Goal: Obtain resource: Obtain resource

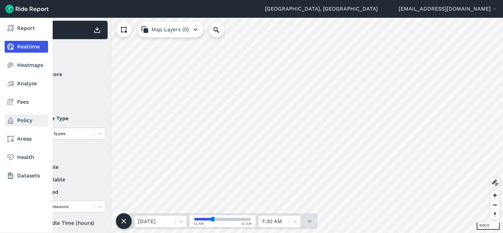
drag, startPoint x: 22, startPoint y: 120, endPoint x: 28, endPoint y: 121, distance: 5.7
click at [22, 120] on link "Policy" at bounding box center [26, 120] width 43 height 12
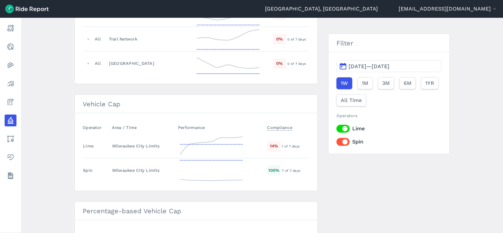
scroll to position [972, 0]
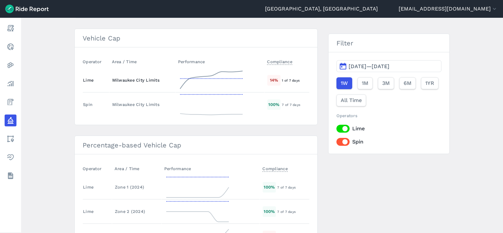
click at [124, 79] on td "Milwaukee City Limits" at bounding box center [142, 80] width 66 height 24
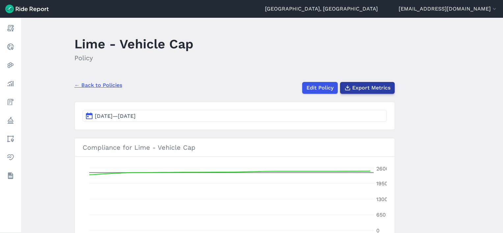
click at [353, 88] on span "Export Metrics" at bounding box center [371, 88] width 38 height 8
click at [97, 86] on link "← Back to Policies" at bounding box center [98, 85] width 48 height 8
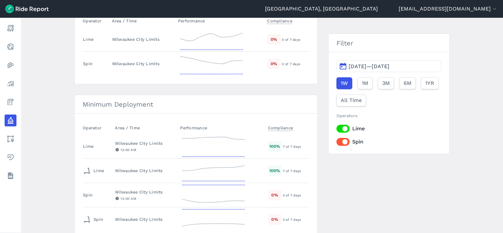
scroll to position [164, 0]
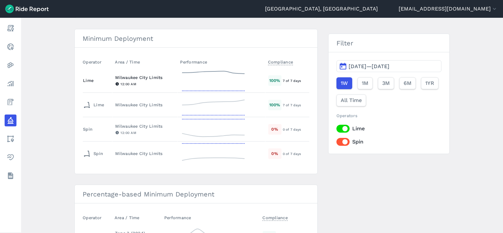
click at [135, 77] on div "Milwaukee City Limits" at bounding box center [144, 77] width 59 height 6
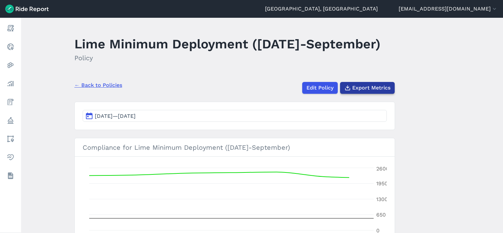
click at [367, 92] on span "Export Metrics" at bounding box center [371, 88] width 38 height 8
click at [113, 89] on link "← Back to Policies" at bounding box center [98, 85] width 48 height 8
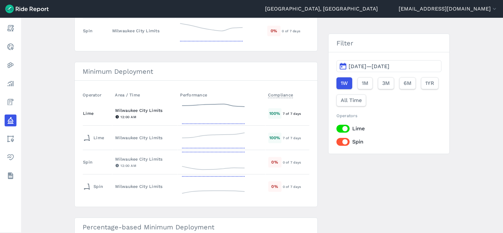
scroll to position [164, 0]
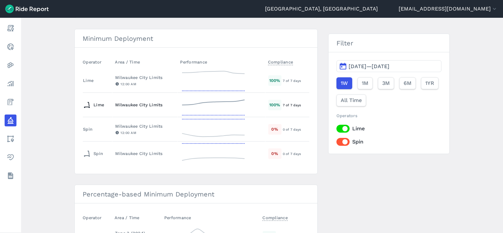
click at [137, 106] on div "Milwaukee City Limits" at bounding box center [144, 105] width 59 height 6
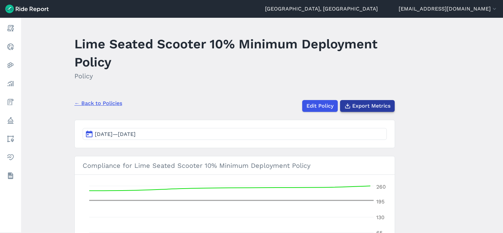
click at [363, 105] on span "Export Metrics" at bounding box center [371, 106] width 38 height 8
click at [107, 106] on link "← Back to Policies" at bounding box center [98, 103] width 48 height 8
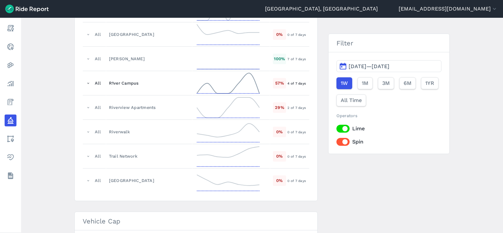
scroll to position [1038, 0]
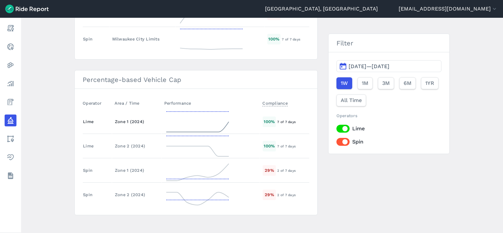
click at [107, 118] on div "Lime" at bounding box center [96, 121] width 26 height 6
click at [127, 118] on div "Zone 1 (2024)" at bounding box center [137, 121] width 44 height 6
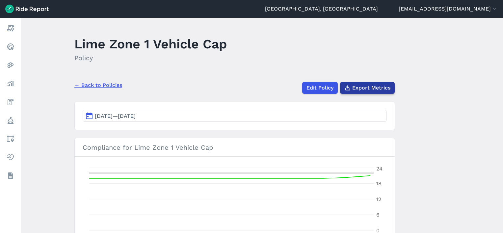
click at [374, 87] on span "Export Metrics" at bounding box center [371, 88] width 38 height 8
click at [108, 86] on link "← Back to Policies" at bounding box center [98, 85] width 48 height 8
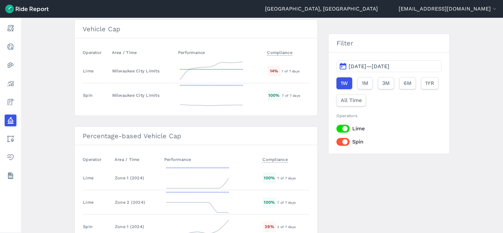
scroll to position [1038, 0]
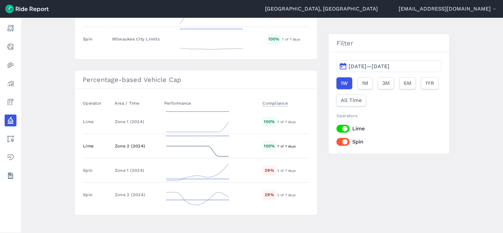
click at [125, 143] on div "Zone 2 (2024)" at bounding box center [137, 146] width 44 height 6
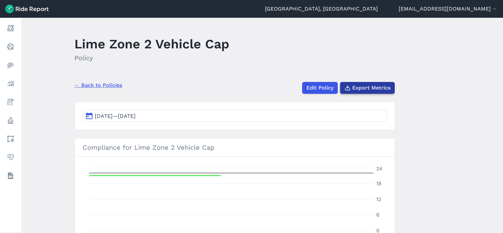
click at [354, 90] on span "Export Metrics" at bounding box center [371, 88] width 38 height 8
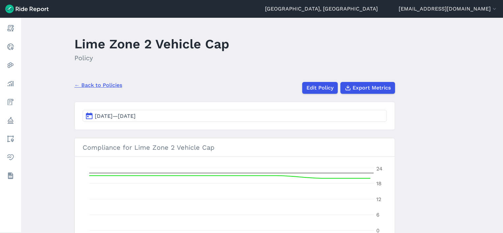
click at [101, 82] on link "← Back to Policies" at bounding box center [98, 85] width 48 height 8
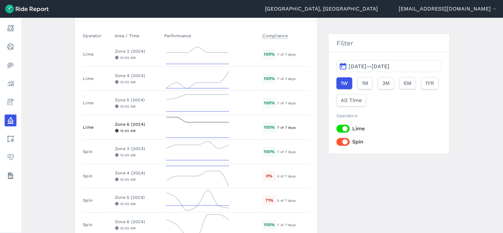
scroll to position [296, 0]
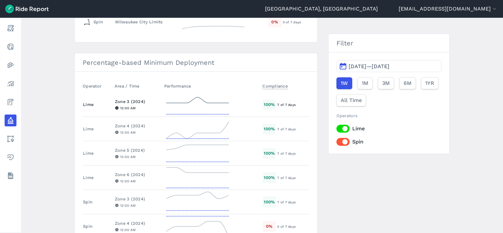
click at [109, 100] on td "Lime" at bounding box center [97, 104] width 29 height 24
click at [131, 99] on div "Zone 3 (2024)" at bounding box center [137, 101] width 44 height 6
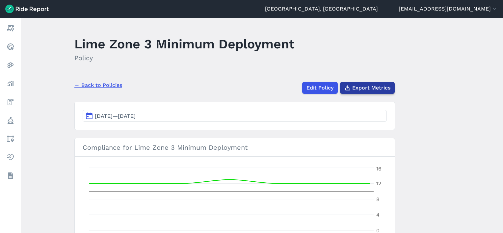
click at [366, 87] on span "Export Metrics" at bounding box center [371, 88] width 38 height 8
click at [107, 84] on link "← Back to Policies" at bounding box center [98, 85] width 48 height 8
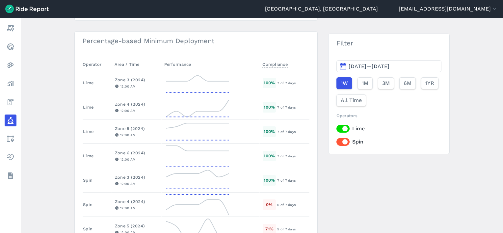
scroll to position [329, 0]
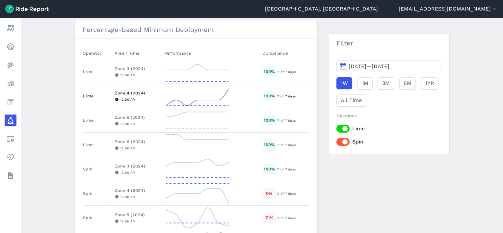
click at [137, 92] on div "Zone 4 (2024)" at bounding box center [137, 93] width 44 height 6
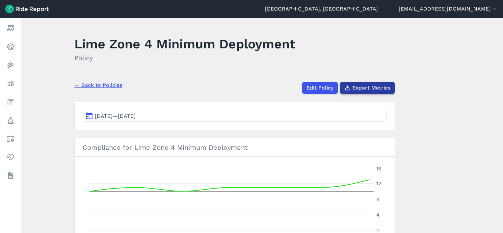
click at [374, 85] on span "Export Metrics" at bounding box center [371, 88] width 38 height 8
click at [101, 86] on link "← Back to Policies" at bounding box center [98, 85] width 48 height 8
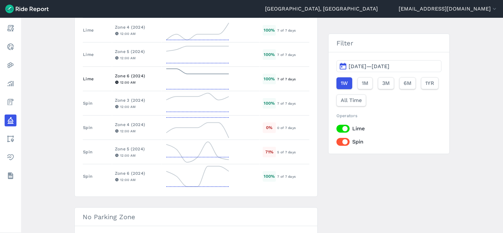
scroll to position [362, 0]
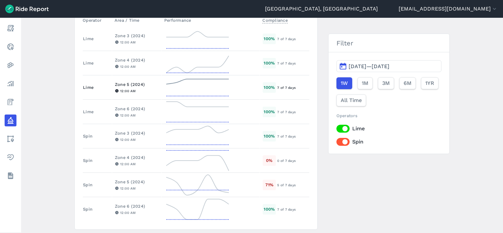
click at [130, 81] on div "Zone 5 (2024)" at bounding box center [137, 84] width 44 height 6
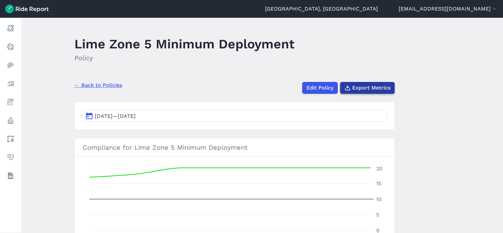
click at [377, 83] on button "Export Metrics" at bounding box center [367, 88] width 55 height 12
click at [105, 86] on link "← Back to Policies" at bounding box center [98, 85] width 48 height 8
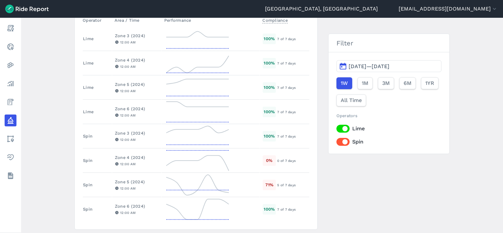
scroll to position [395, 0]
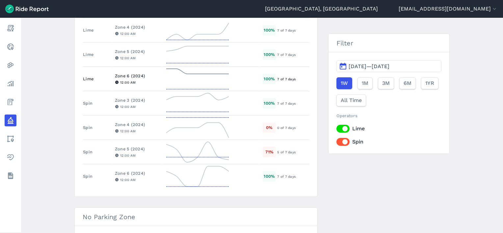
click at [130, 74] on div "Zone 6 (2024)" at bounding box center [137, 76] width 44 height 6
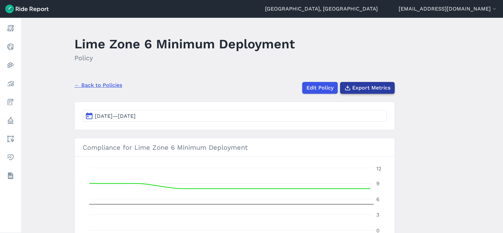
click at [361, 87] on span "Export Metrics" at bounding box center [371, 88] width 38 height 8
click at [95, 83] on link "← Back to Policies" at bounding box center [98, 85] width 48 height 8
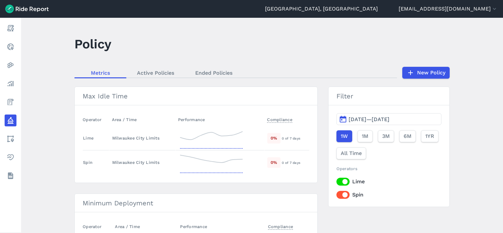
click at [95, 83] on main "Policy Metrics Active Policies Ended Policies New Policy Max Idle Time Operator…" at bounding box center [261, 125] width 481 height 215
drag, startPoint x: 95, startPoint y: 83, endPoint x: 66, endPoint y: 89, distance: 30.0
click at [65, 89] on main "Policy Metrics Active Policies Ended Policies New Policy Max Idle Time Operator…" at bounding box center [261, 125] width 481 height 215
click at [112, 137] on div "Milwaukee City Limits" at bounding box center [142, 138] width 60 height 6
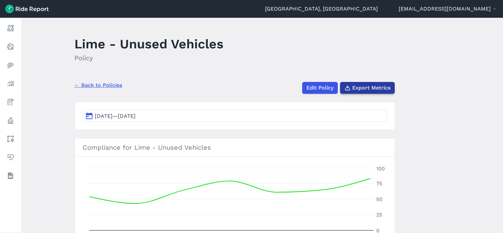
click at [367, 86] on span "Export Metrics" at bounding box center [371, 88] width 38 height 8
click at [136, 72] on main "Lime - Unused Vehicles Policy ← Back to Policies Edit Policy Export Metrics [DA…" at bounding box center [261, 125] width 481 height 215
drag, startPoint x: 136, startPoint y: 72, endPoint x: 108, endPoint y: 68, distance: 28.7
click at [108, 68] on div "Lime - Unused Vehicles Policy" at bounding box center [152, 51] width 157 height 35
click at [125, 59] on h2 "Policy" at bounding box center [148, 58] width 149 height 10
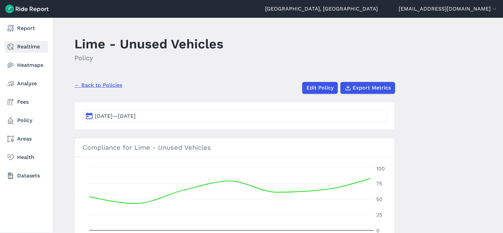
click at [18, 46] on link "Realtime" at bounding box center [26, 47] width 43 height 12
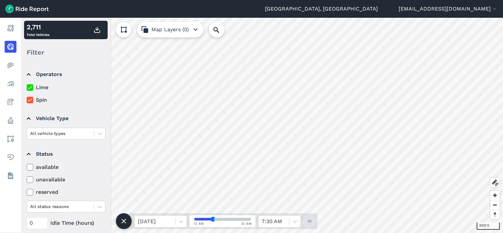
click at [30, 100] on icon at bounding box center [30, 100] width 6 height 7
click at [27, 100] on input "Spin" at bounding box center [27, 98] width 0 height 4
click at [24, 223] on details "Status available unavailable reserved All status reasons 0 Idle Time (hours)" at bounding box center [65, 186] width 83 height 89
type input "72"
click at [101, 31] on button "button" at bounding box center [97, 30] width 16 height 12
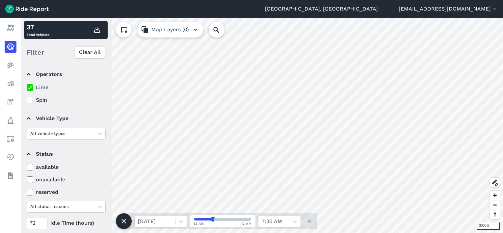
drag, startPoint x: 27, startPoint y: 100, endPoint x: 29, endPoint y: 90, distance: 9.7
click at [27, 100] on icon at bounding box center [30, 100] width 6 height 7
click at [27, 100] on input "Spin" at bounding box center [27, 98] width 0 height 4
click at [29, 87] on icon at bounding box center [30, 87] width 6 height 7
click at [27, 87] on input "Lime" at bounding box center [27, 86] width 0 height 4
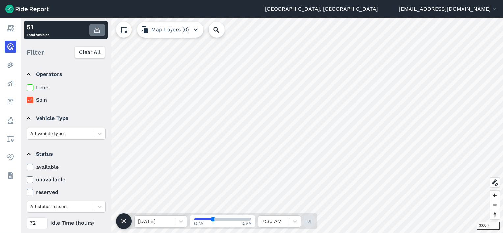
click at [99, 30] on icon "button" at bounding box center [97, 30] width 8 height 8
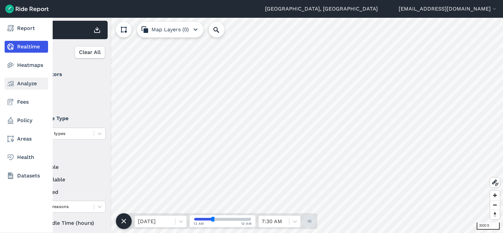
drag, startPoint x: 17, startPoint y: 86, endPoint x: 15, endPoint y: 95, distance: 8.9
click at [17, 86] on link "Analyze" at bounding box center [26, 84] width 43 height 12
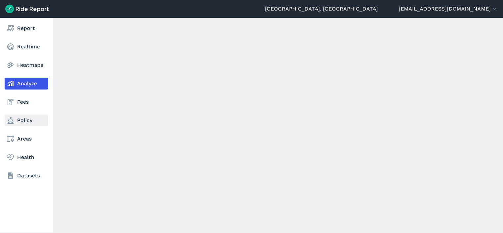
click at [15, 123] on link "Policy" at bounding box center [26, 120] width 43 height 12
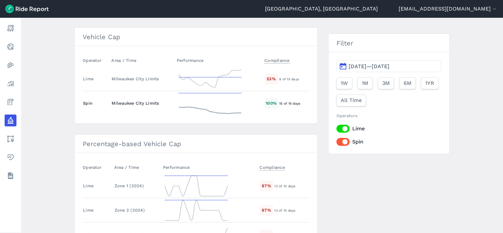
scroll to position [972, 0]
click at [132, 102] on div "Milwaukee City Limits" at bounding box center [140, 105] width 59 height 6
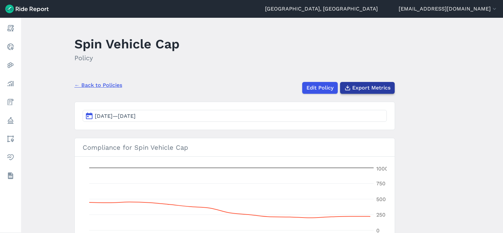
click at [354, 89] on span "Export Metrics" at bounding box center [371, 88] width 38 height 8
drag, startPoint x: 198, startPoint y: 86, endPoint x: 189, endPoint y: 86, distance: 9.2
click at [198, 86] on div "← Back to Policies Edit Policy Export Metrics" at bounding box center [234, 85] width 320 height 17
click at [104, 86] on link "← Back to Policies" at bounding box center [98, 85] width 48 height 8
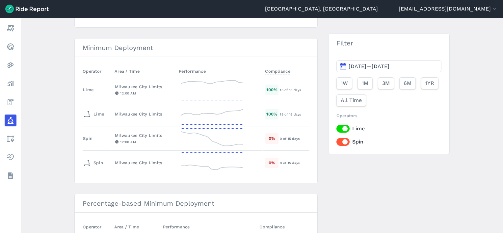
scroll to position [164, 0]
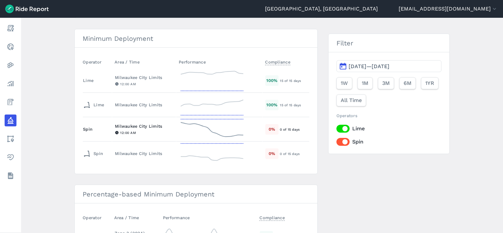
click at [128, 127] on div "Milwaukee City Limits" at bounding box center [144, 126] width 58 height 6
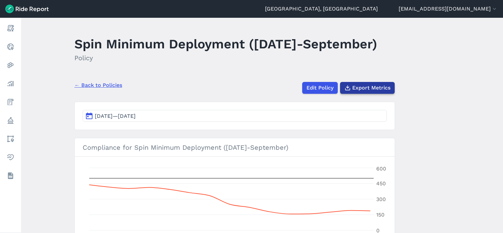
click at [364, 88] on span "Export Metrics" at bounding box center [371, 88] width 38 height 8
click at [89, 88] on link "← Back to Policies" at bounding box center [98, 85] width 48 height 8
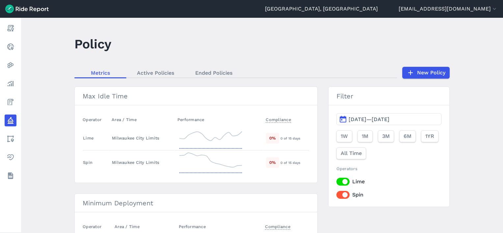
click at [93, 85] on main "Policy Metrics Active Policies Ended Policies New Policy Max Idle Time Operator…" at bounding box center [261, 125] width 481 height 215
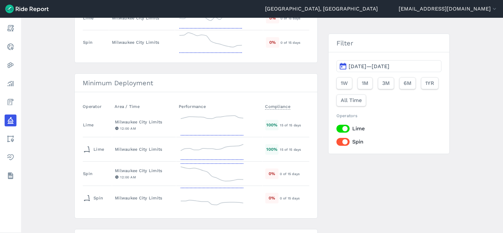
scroll to position [132, 0]
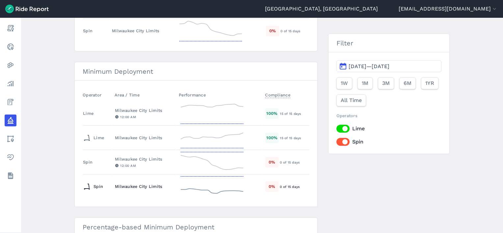
click at [140, 183] on div "Milwaukee City Limits" at bounding box center [144, 186] width 58 height 6
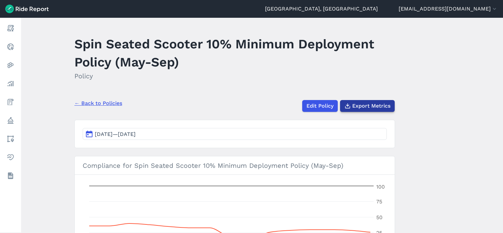
click at [357, 107] on span "Export Metrics" at bounding box center [371, 106] width 38 height 8
click at [109, 103] on link "← Back to Policies" at bounding box center [98, 103] width 48 height 8
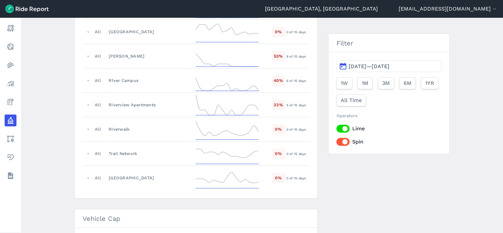
scroll to position [1038, 0]
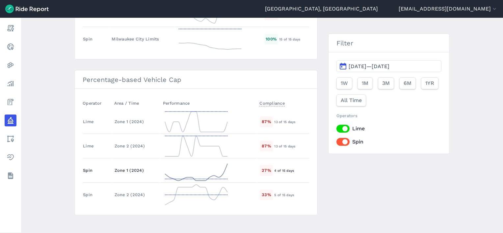
click at [108, 167] on div "Spin" at bounding box center [96, 170] width 26 height 6
click at [135, 167] on div "Zone 1 (2024)" at bounding box center [135, 170] width 43 height 6
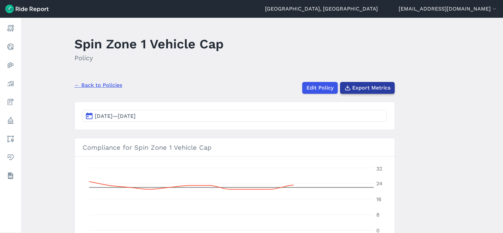
click at [369, 86] on span "Export Metrics" at bounding box center [371, 88] width 38 height 8
click at [111, 86] on link "← Back to Policies" at bounding box center [98, 85] width 48 height 8
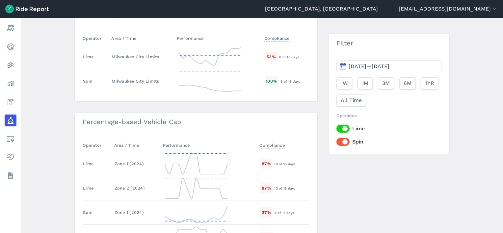
scroll to position [1038, 0]
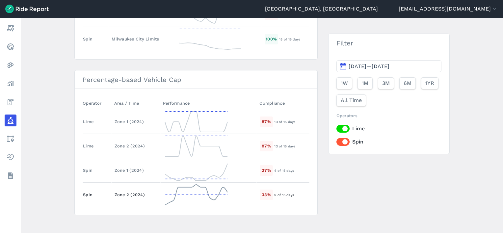
click at [124, 191] on div "Zone 2 (2024)" at bounding box center [135, 194] width 43 height 6
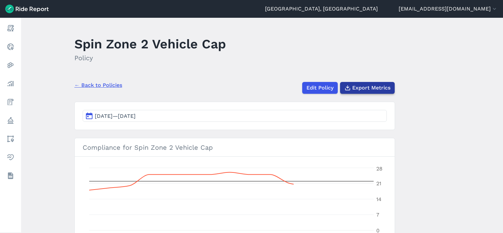
click at [357, 89] on span "Export Metrics" at bounding box center [371, 88] width 38 height 8
click at [101, 81] on link "← Back to Policies" at bounding box center [98, 85] width 48 height 8
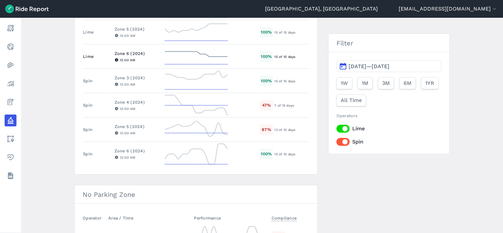
scroll to position [428, 0]
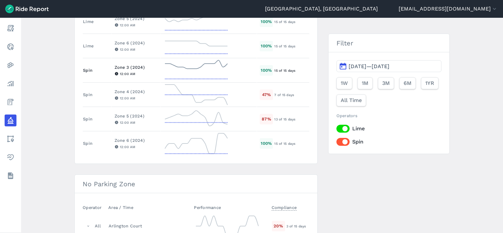
click at [137, 64] on div "Zone 3 (2024)" at bounding box center [135, 67] width 43 height 6
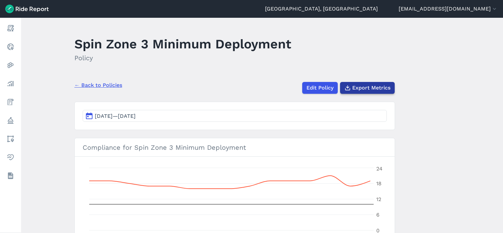
click at [374, 85] on span "Export Metrics" at bounding box center [371, 88] width 38 height 8
click at [104, 84] on link "← Back to Policies" at bounding box center [98, 85] width 48 height 8
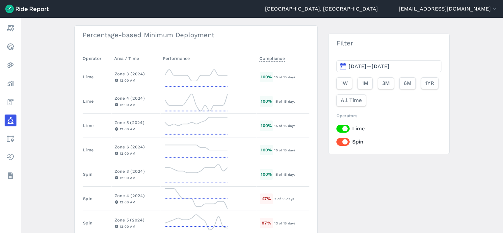
scroll to position [362, 0]
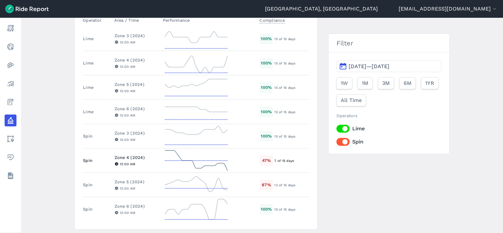
click at [120, 156] on div "Zone 4 (2024)" at bounding box center [135, 157] width 43 height 6
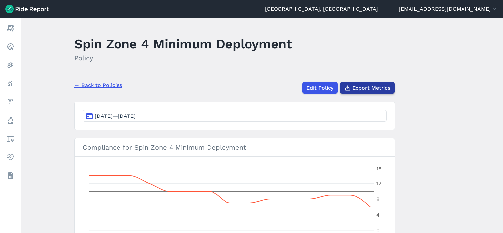
click at [369, 85] on span "Export Metrics" at bounding box center [371, 88] width 38 height 8
click at [112, 84] on link "← Back to Policies" at bounding box center [98, 85] width 48 height 8
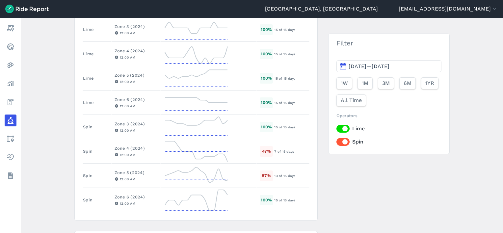
scroll to position [395, 0]
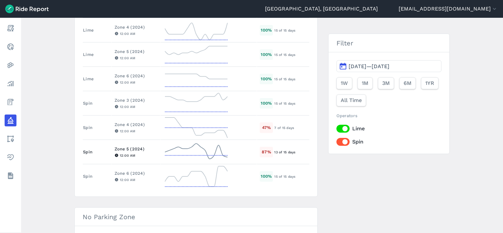
click at [128, 147] on div "Zone 5 (2024)" at bounding box center [135, 149] width 43 height 6
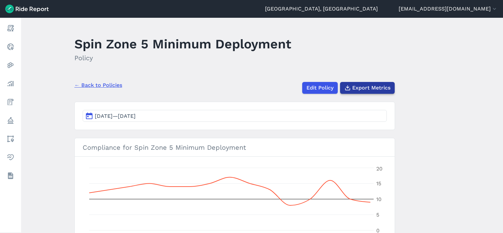
click at [365, 89] on span "Export Metrics" at bounding box center [371, 88] width 38 height 8
click at [102, 86] on link "← Back to Policies" at bounding box center [98, 85] width 48 height 8
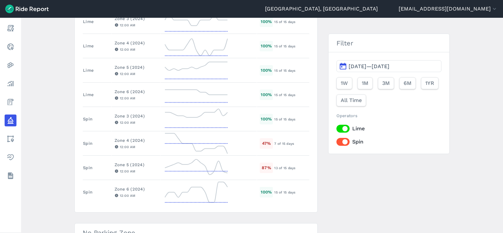
scroll to position [395, 0]
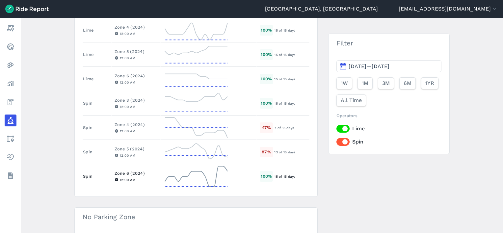
click at [134, 171] on div "Zone 6 (2024)" at bounding box center [135, 173] width 43 height 6
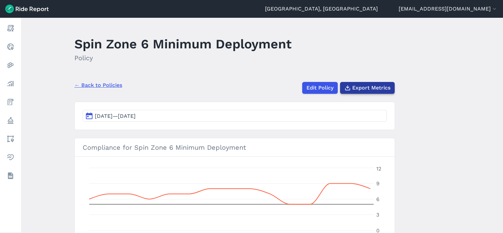
click at [364, 86] on span "Export Metrics" at bounding box center [371, 88] width 38 height 8
click at [104, 83] on link "← Back to Policies" at bounding box center [98, 85] width 48 height 8
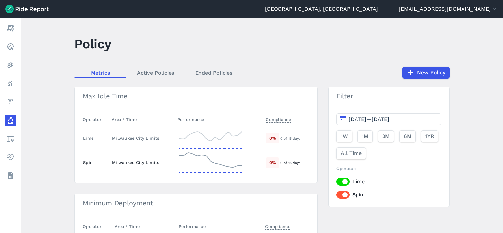
click at [120, 159] on div "Milwaukee City Limits" at bounding box center [142, 162] width 60 height 6
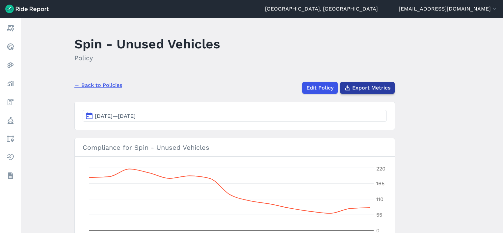
click at [360, 87] on span "Export Metrics" at bounding box center [371, 88] width 38 height 8
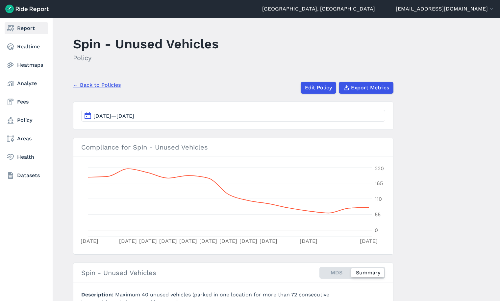
click at [14, 27] on icon at bounding box center [11, 28] width 8 height 8
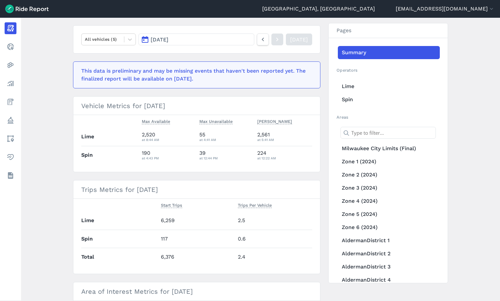
scroll to position [66, 0]
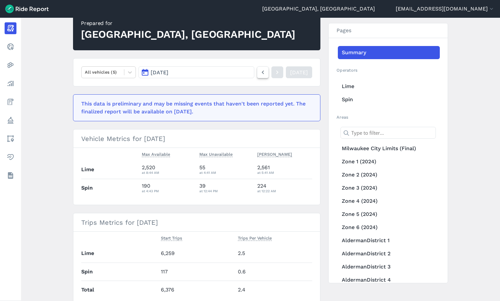
click at [257, 77] on link at bounding box center [263, 72] width 12 height 12
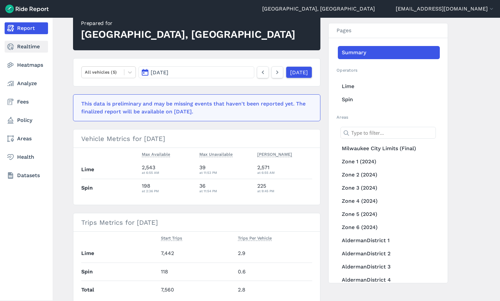
click at [12, 48] on use at bounding box center [10, 46] width 7 height 7
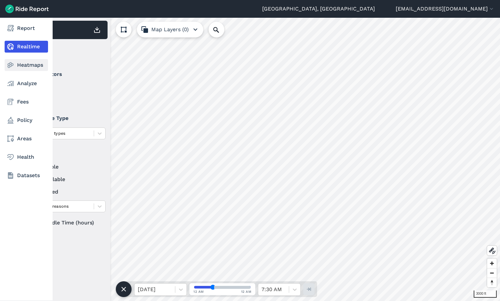
click at [12, 66] on icon at bounding box center [11, 65] width 8 height 8
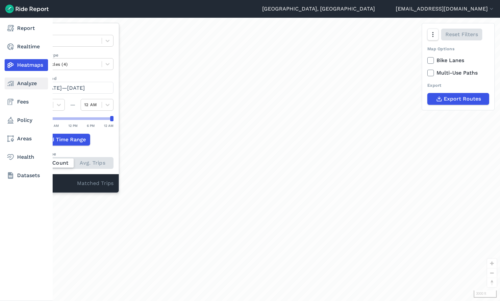
click at [17, 84] on link "Analyze" at bounding box center [26, 84] width 43 height 12
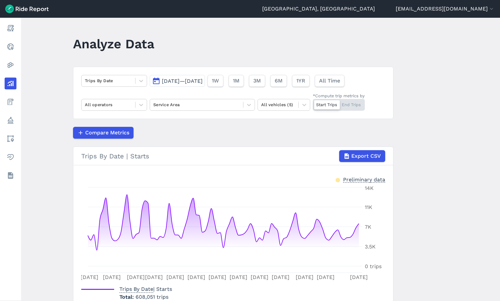
click at [184, 81] on span "[DATE]—[DATE]" at bounding box center [182, 81] width 41 height 6
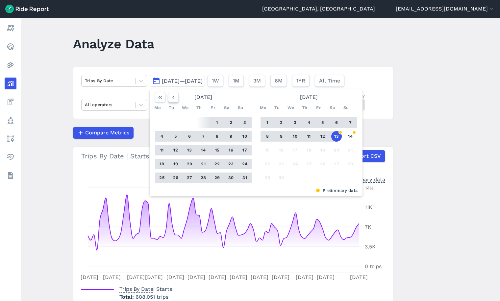
click at [170, 96] on icon "button" at bounding box center [173, 97] width 7 height 7
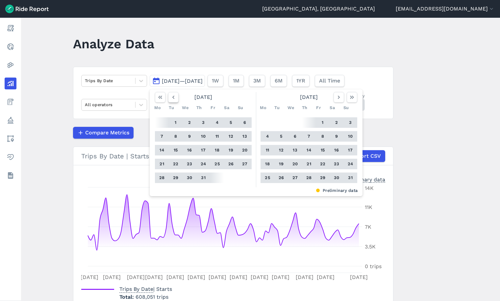
click at [170, 97] on icon "button" at bounding box center [173, 97] width 7 height 7
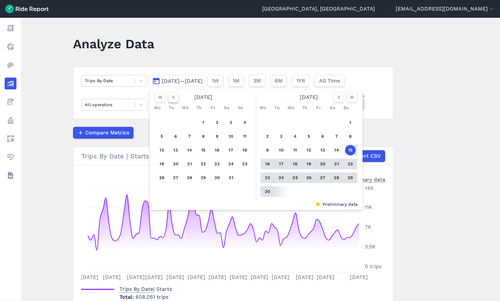
click at [170, 97] on icon "button" at bounding box center [173, 97] width 7 height 7
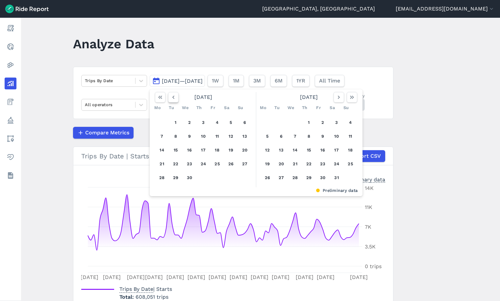
click at [170, 97] on icon "button" at bounding box center [173, 97] width 7 height 7
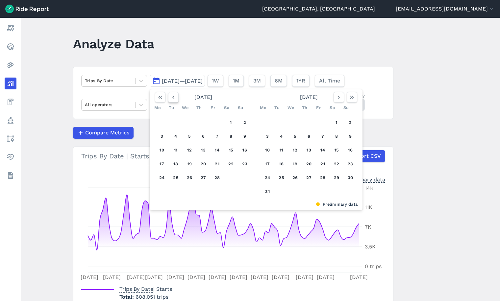
click at [170, 97] on icon "button" at bounding box center [173, 97] width 7 height 7
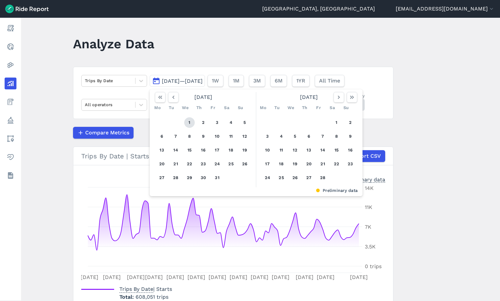
click at [184, 123] on button "1" at bounding box center [189, 122] width 11 height 11
click at [355, 95] on button "button" at bounding box center [352, 97] width 11 height 11
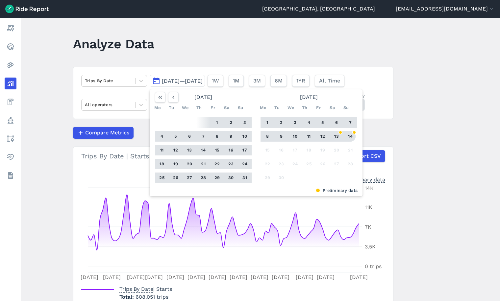
click at [351, 135] on button "14" at bounding box center [350, 136] width 11 height 11
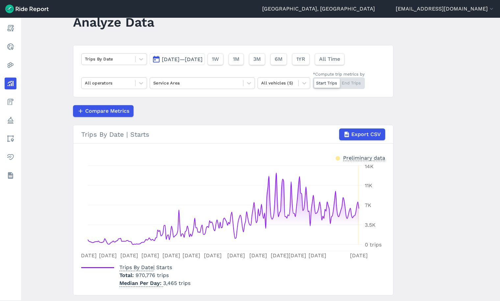
scroll to position [33, 0]
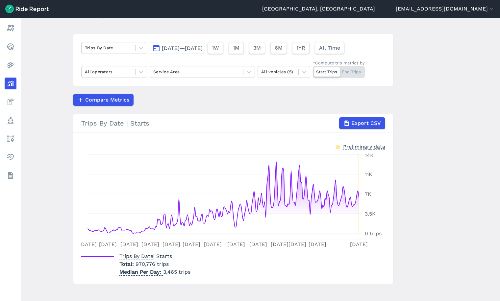
click at [417, 151] on main "Analyze Data Trips By Date [DATE]—[DATE] 1W 1M 3M 6M 1YR All Time All operators…" at bounding box center [260, 159] width 479 height 283
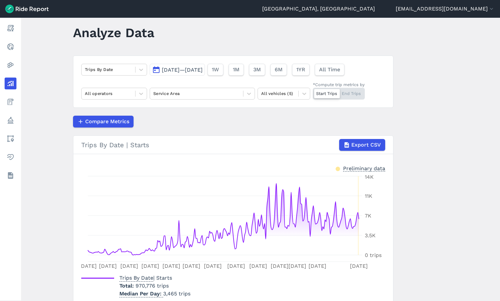
scroll to position [0, 0]
